Goal: Use online tool/utility: Utilize a website feature to perform a specific function

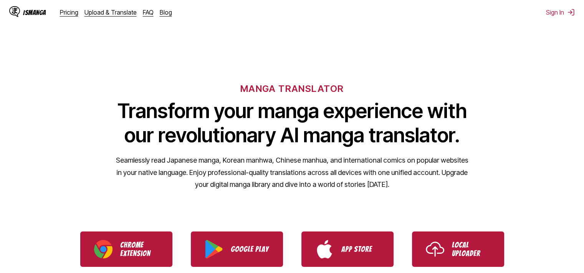
click at [438, 252] on img "Use IsManga Local Uploader" at bounding box center [435, 249] width 18 height 18
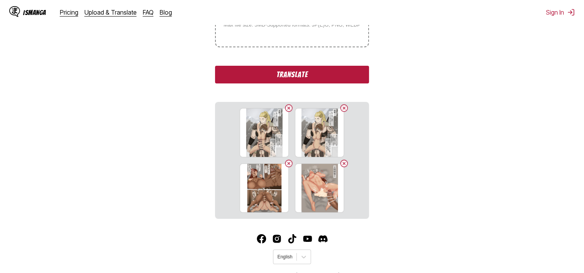
scroll to position [115, 0]
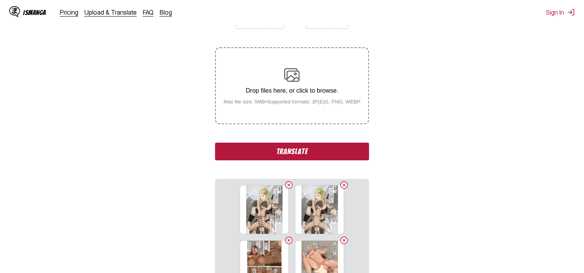
click at [345, 149] on button "Translate" at bounding box center [292, 151] width 154 height 18
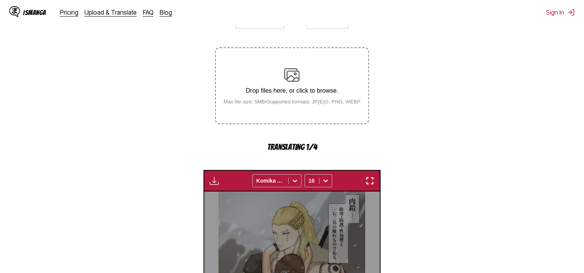
scroll to position [233, 0]
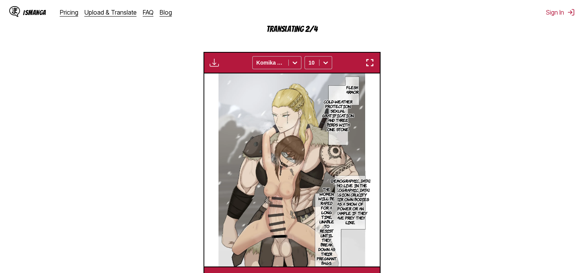
click at [374, 62] on img "button" at bounding box center [369, 62] width 9 height 9
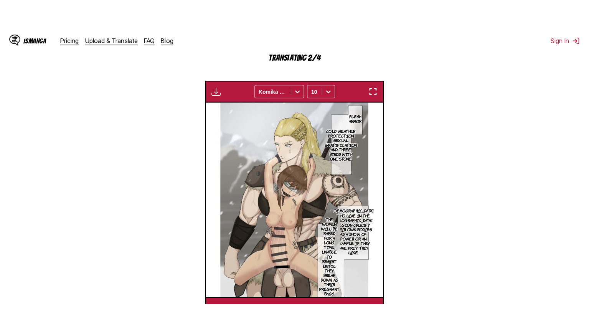
scroll to position [89, 0]
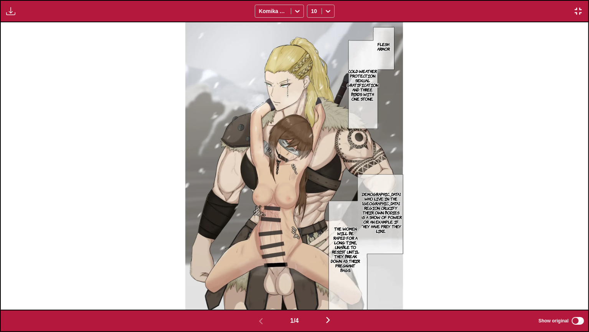
click at [389, 48] on p "Flesh armor" at bounding box center [383, 46] width 18 height 12
click at [363, 86] on p "Cold-weather protection Sexual gratification and three birds with one stone." at bounding box center [363, 84] width 35 height 35
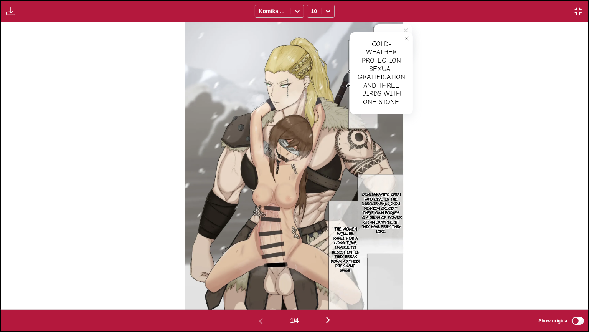
click at [374, 176] on section "[DEMOGRAPHIC_DATA] who live in the [GEOGRAPHIC_DATA] region crucify their own b…" at bounding box center [381, 212] width 45 height 91
click at [390, 202] on p "[DEMOGRAPHIC_DATA] who live in the [GEOGRAPHIC_DATA] region crucify their own b…" at bounding box center [381, 212] width 45 height 45
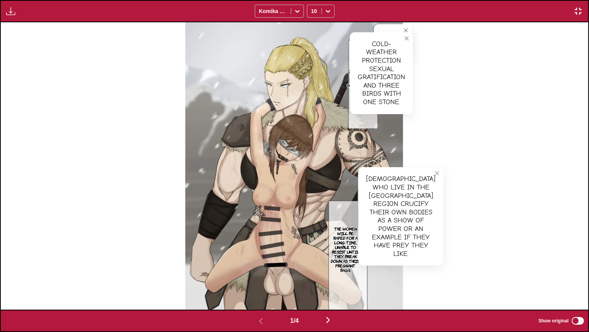
click at [343, 238] on p "The women will be raped for a long time, unable to resist until they break down…" at bounding box center [345, 249] width 33 height 49
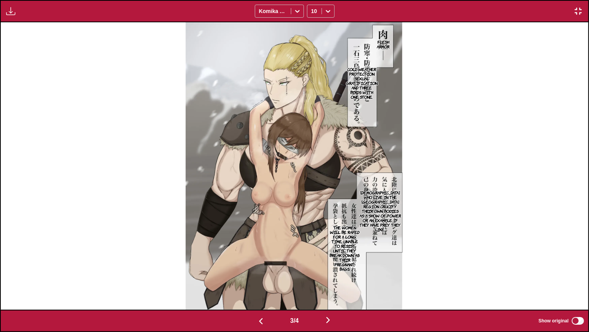
scroll to position [0, 1176]
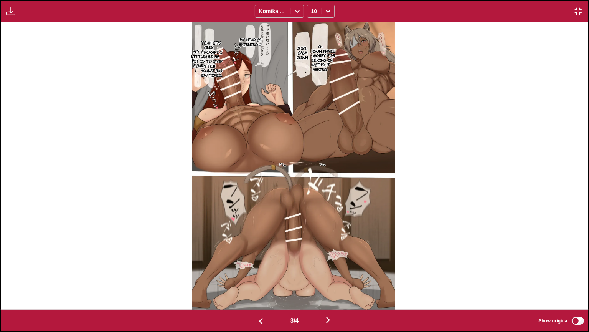
click at [321, 52] on p "G-[PERSON_NAME]! I'm sorry for peeking in without asking." at bounding box center [320, 57] width 33 height 31
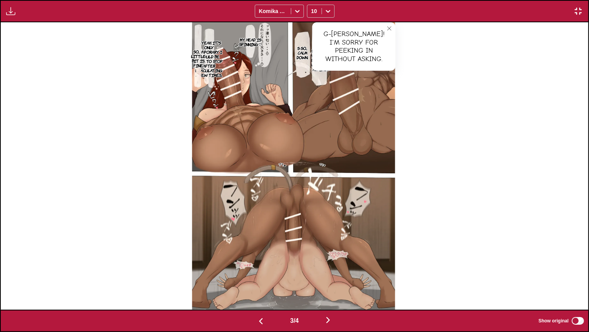
click at [213, 63] on p "Y-Yeah, it's only temporary. I should be able to stop after ejaculating a few t…" at bounding box center [209, 59] width 30 height 40
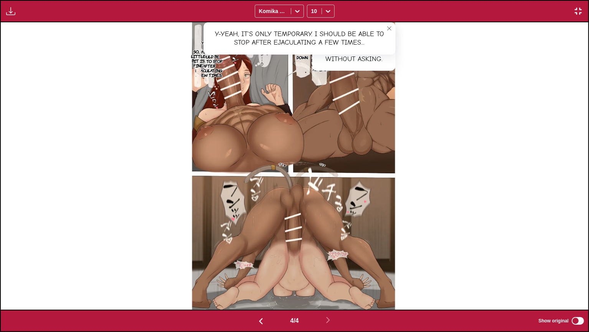
scroll to position [0, 1765]
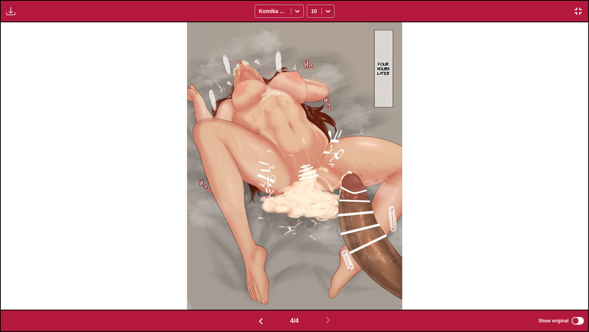
click at [584, 0] on div "Available for premium users only Komika Axis 10" at bounding box center [294, 11] width 589 height 22
click at [579, 8] on img "button" at bounding box center [578, 11] width 9 height 9
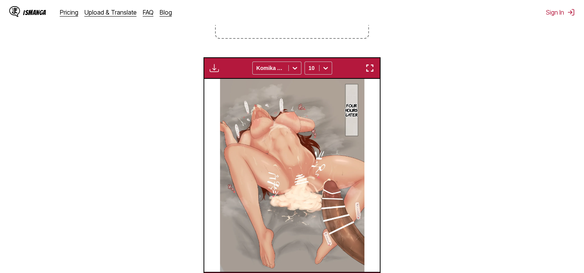
scroll to position [8, 0]
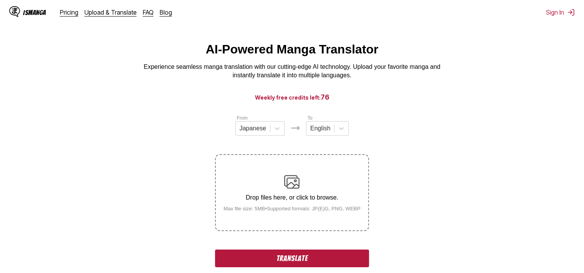
click at [338, 258] on button "Translate" at bounding box center [292, 258] width 154 height 18
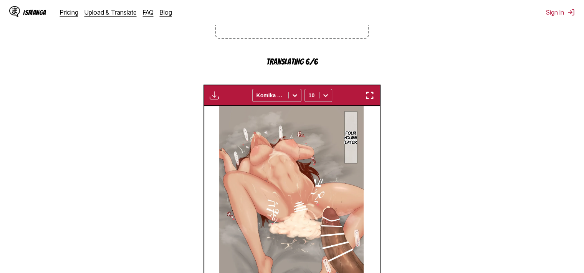
click at [369, 97] on img "button" at bounding box center [369, 95] width 9 height 9
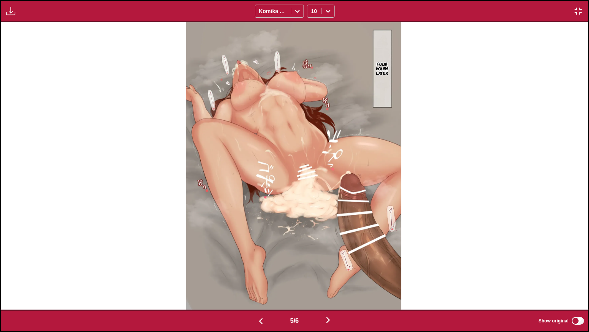
scroll to position [0, 2353]
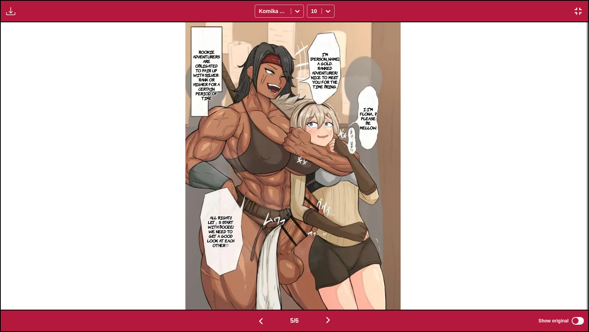
click at [220, 71] on p "Rookie adventurers are obligated to pair up with Silver-rank or higher for a ce…" at bounding box center [207, 75] width 30 height 54
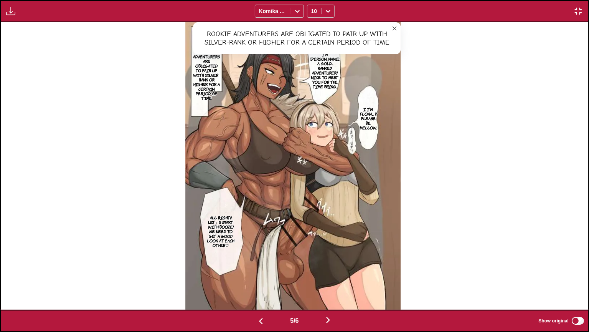
scroll to position [0, 2941]
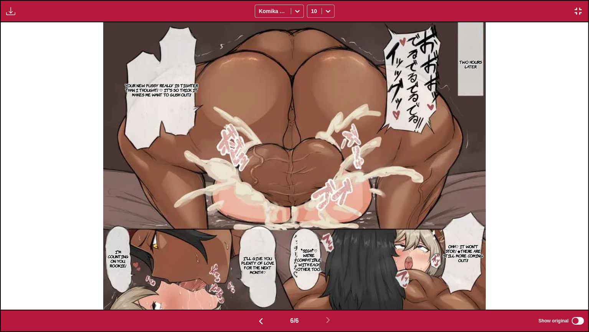
click at [185, 91] on p "Your new pussy really is tighter than I thought! ♡ It's so thick it makes me wa…" at bounding box center [161, 89] width 79 height 17
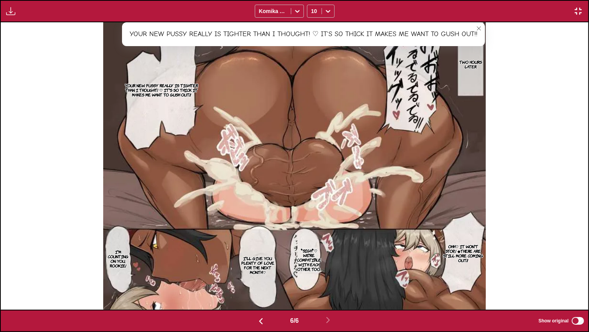
click at [465, 249] on p "Ohh♡ It won't stop...! ◆There are still more coming out!!" at bounding box center [463, 253] width 45 height 22
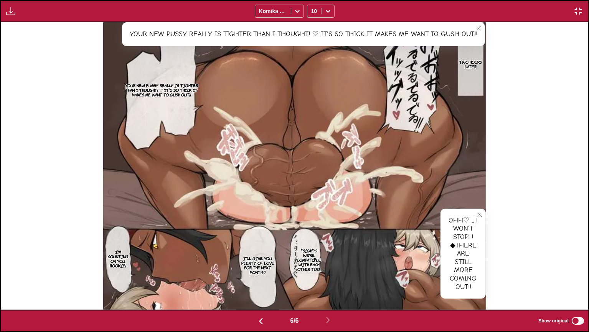
click at [312, 255] on p "*sigh*♡ We're compatible with each other, too." at bounding box center [309, 260] width 27 height 26
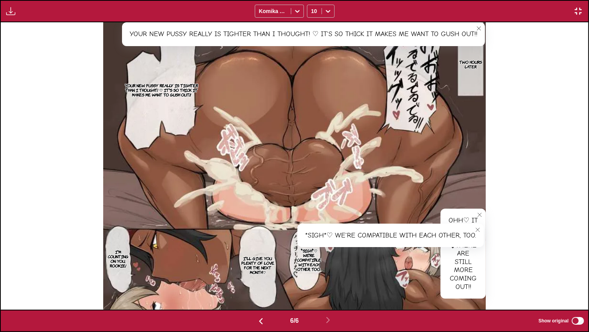
click at [263, 267] on p "I'll give you plenty of love for the next month♡" at bounding box center [258, 265] width 44 height 22
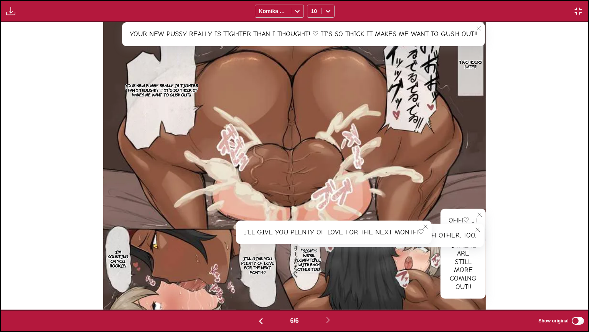
click at [132, 260] on img at bounding box center [294, 165] width 383 height 287
click at [119, 260] on p "I'm counting on you, rookie!" at bounding box center [118, 259] width 25 height 22
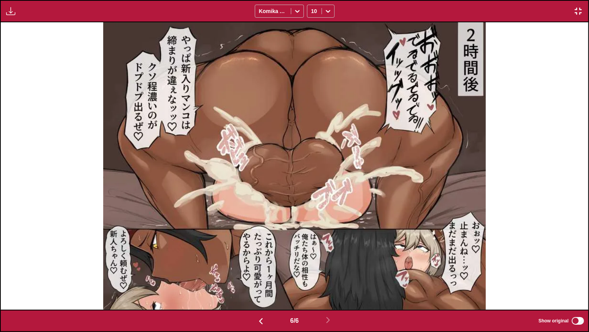
click at [576, 8] on img "button" at bounding box center [578, 11] width 9 height 9
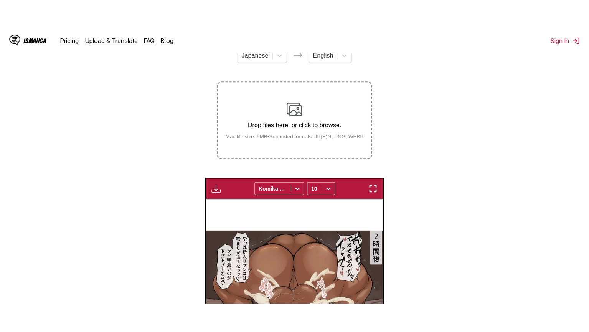
scroll to position [8, 0]
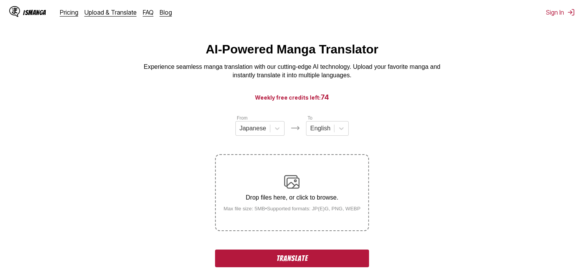
click at [322, 253] on button "Translate" at bounding box center [292, 258] width 154 height 18
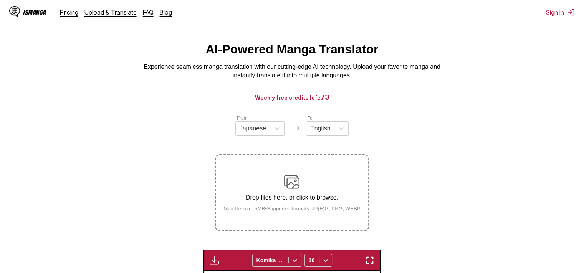
click at [363, 257] on button "button" at bounding box center [370, 260] width 14 height 10
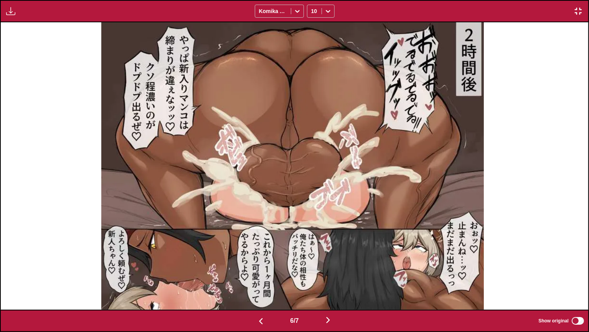
scroll to position [0, 3529]
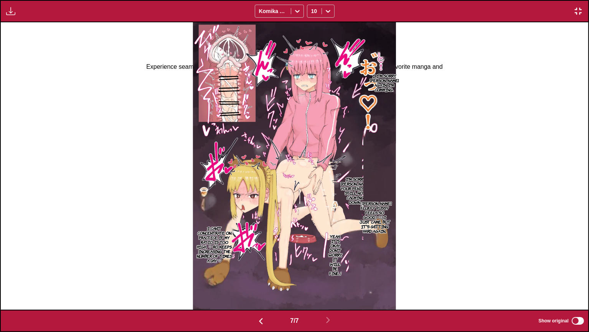
click at [583, 272] on div "7 / 7 Show original" at bounding box center [294, 320] width 589 height 22
click at [389, 73] on p "I...I'm sorry, [PERSON_NAME] again. I'm cumming." at bounding box center [385, 83] width 32 height 22
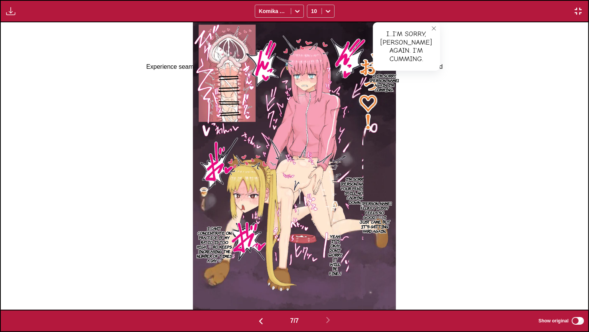
click at [382, 207] on p "（[PERSON_NAME] fluffy pussy feels so good...) ♡) I just came, but it's getting …" at bounding box center [375, 216] width 36 height 35
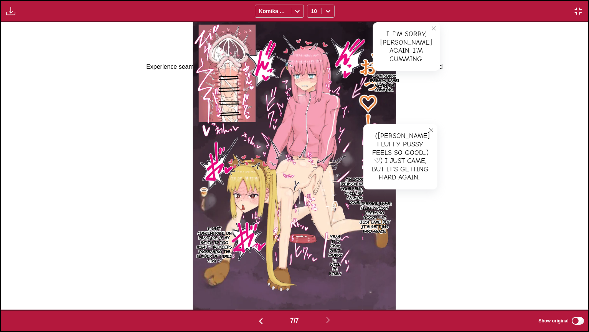
click at [351, 190] on p "I'm sorry, [PERSON_NAME]. Your penis is still not calming down..." at bounding box center [356, 190] width 32 height 31
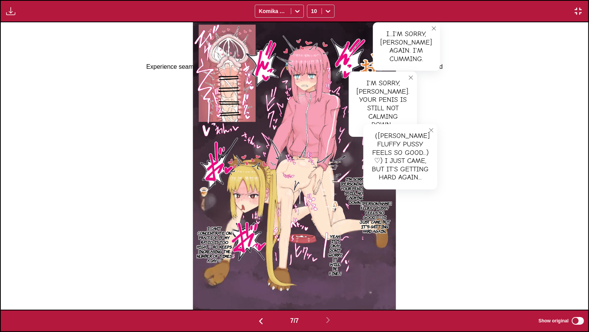
click at [407, 122] on div "I...I'm sorry, [PERSON_NAME] again. I'm cumming. I...I'm sorry, [PERSON_NAME] a…" at bounding box center [295, 165] width 588 height 287
click at [396, 131] on div "（[PERSON_NAME] fluffy pussy feels so good...) ♡) I just came, but it's getting …" at bounding box center [401, 156] width 74 height 65
click at [425, 130] on button "close-tooltip" at bounding box center [431, 130] width 12 height 12
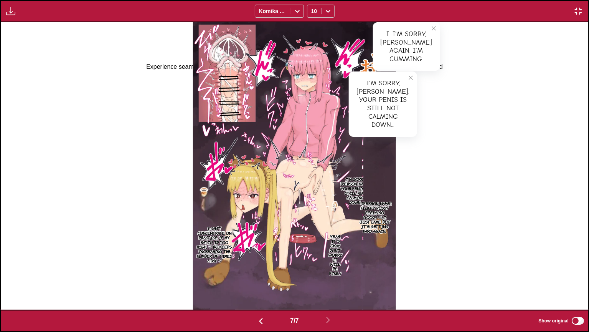
click at [334, 256] on p "Yeah... It's okay. Don't worry, it will be fine...!" at bounding box center [335, 254] width 17 height 45
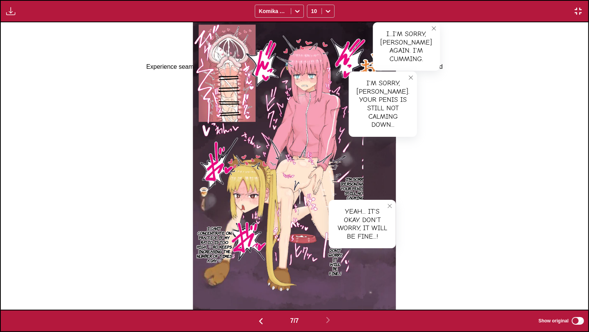
click at [572, 272] on label "Show original" at bounding box center [562, 321] width 47 height 10
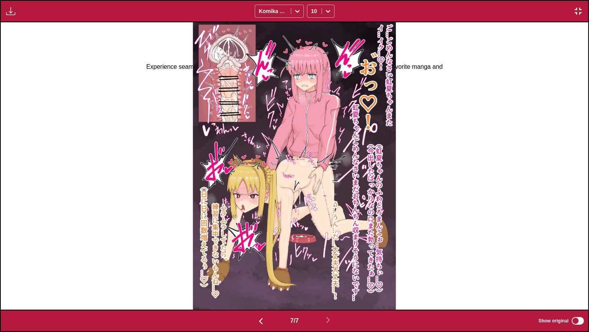
click at [572, 272] on label "Show original" at bounding box center [562, 321] width 47 height 10
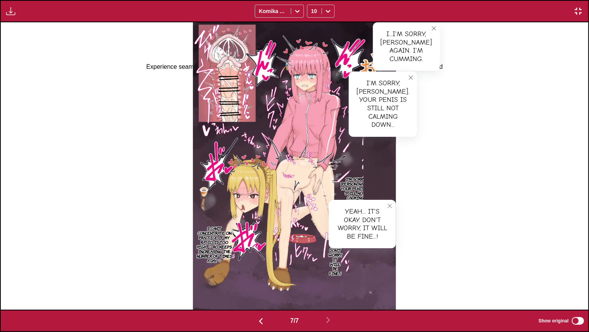
click at [200, 233] on p "I can't concentrate on practice if my ratio is too high... ♡ Ro keeps increasin…" at bounding box center [214, 244] width 41 height 40
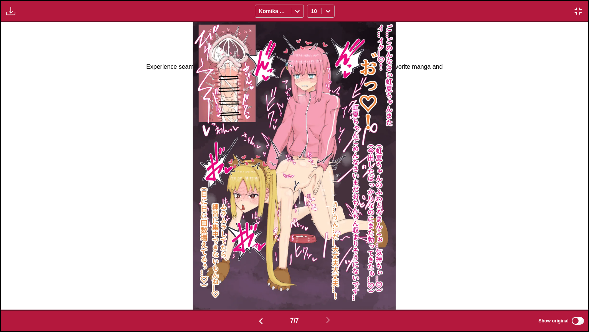
click at [582, 8] on img "button" at bounding box center [578, 11] width 9 height 9
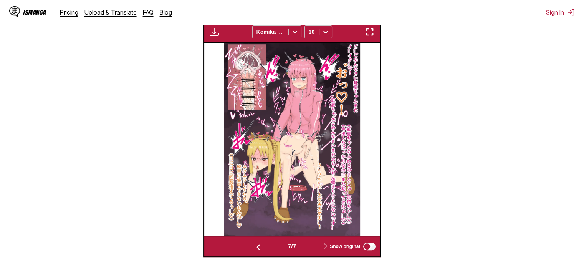
scroll to position [293, 0]
